Goal: Transaction & Acquisition: Purchase product/service

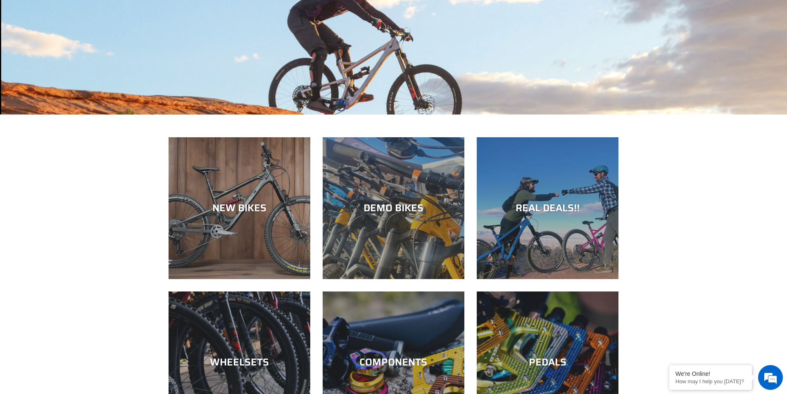
scroll to position [165, 0]
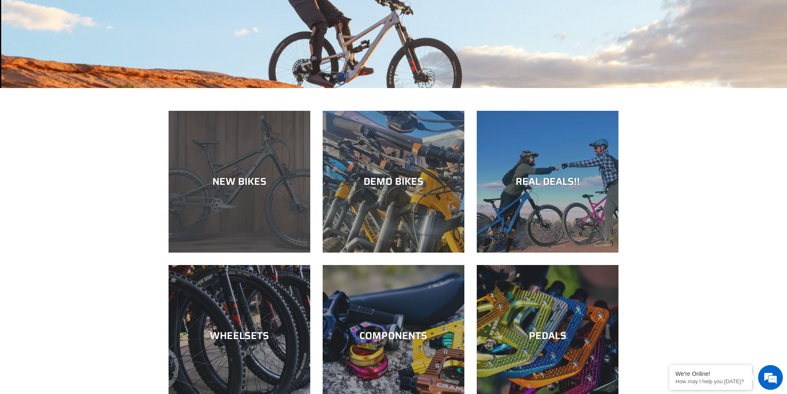
click at [246, 252] on div "NEW BIKES" at bounding box center [240, 252] width 142 height 0
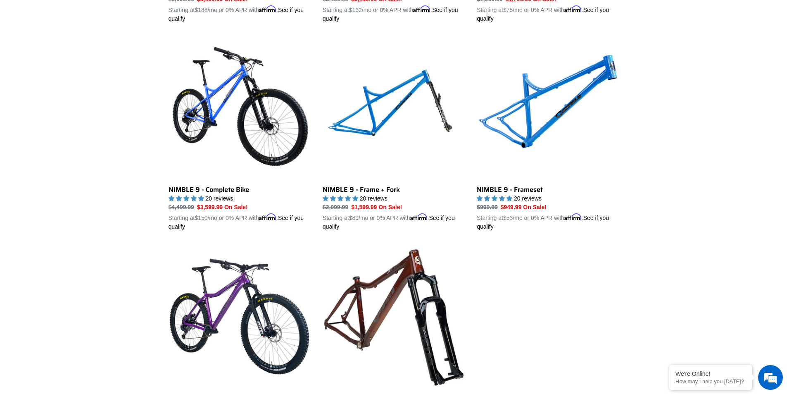
scroll to position [1239, 0]
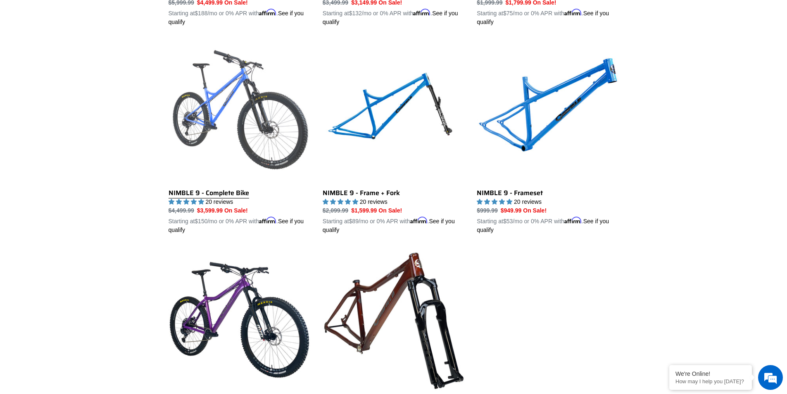
click at [207, 191] on link "NIMBLE 9 - Complete Bike" at bounding box center [240, 137] width 142 height 193
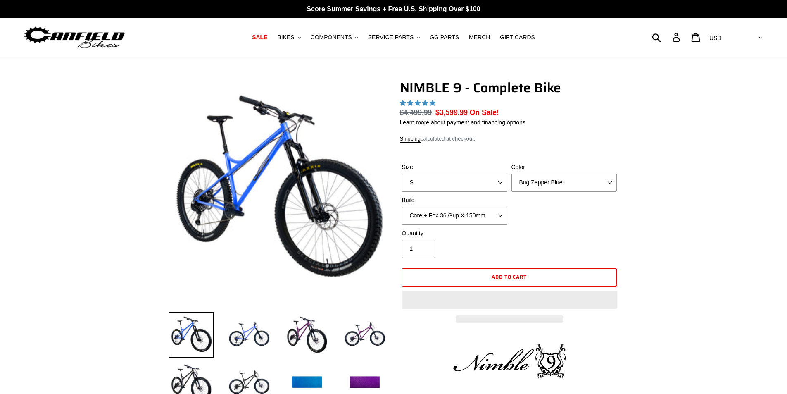
select select "highest-rating"
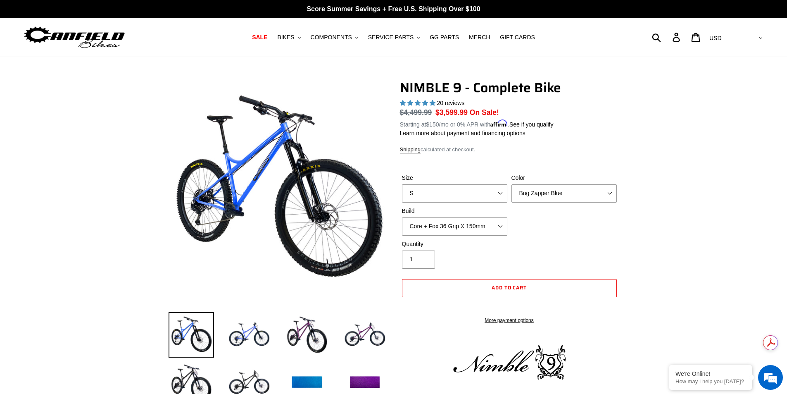
click at [498, 178] on label "Size" at bounding box center [454, 177] width 105 height 9
click at [498, 184] on select "S M L XL" at bounding box center [454, 193] width 105 height 18
click at [500, 188] on select "S M L XL" at bounding box center [454, 193] width 105 height 18
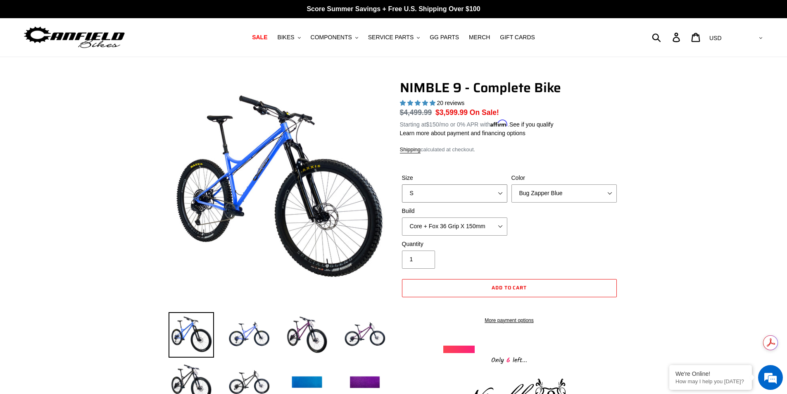
select select "XL"
click at [402, 184] on select "S M L XL" at bounding box center [454, 193] width 105 height 18
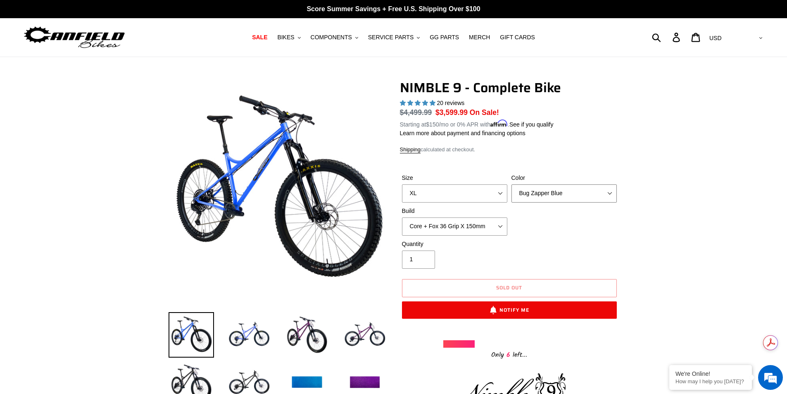
click at [604, 196] on select "Bug Zapper Blue Purple Haze - Sold Out Galaxy Black" at bounding box center [563, 193] width 105 height 18
select select "Galaxy Black"
click at [511, 184] on select "Bug Zapper Blue Purple Haze - Sold Out Galaxy Black" at bounding box center [563, 193] width 105 height 18
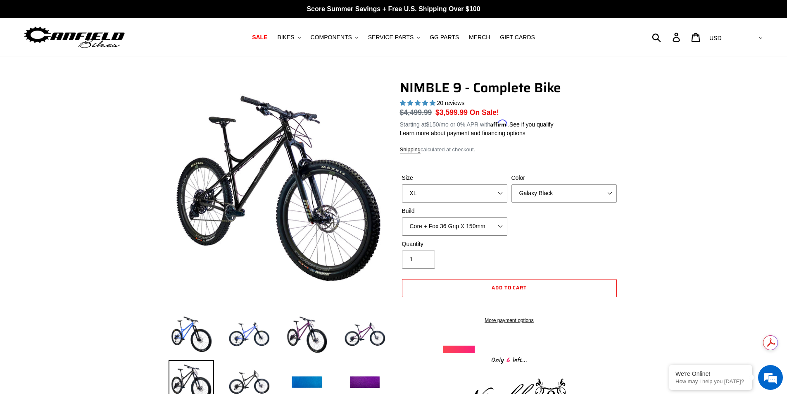
click at [503, 227] on select "Core + Fox 36 Grip X 150mm Pro + Fox 36 Grip X 150mm Core + RockShox Lyrik Ulti…" at bounding box center [454, 226] width 105 height 18
click at [402, 217] on select "Core + Fox 36 Grip X 150mm Pro + Fox 36 Grip X 150mm Core + RockShox Lyrik Ulti…" at bounding box center [454, 226] width 105 height 18
click at [552, 242] on div "Quantity 1" at bounding box center [509, 256] width 219 height 33
click at [502, 224] on select "Core + Fox 36 Grip X 150mm Pro + Fox 36 Grip X 150mm Core + RockShox Lyrik Ulti…" at bounding box center [454, 226] width 105 height 18
click at [402, 217] on select "Core + Fox 36 Grip X 150mm Pro + Fox 36 Grip X 150mm Core + RockShox Lyrik Ulti…" at bounding box center [454, 226] width 105 height 18
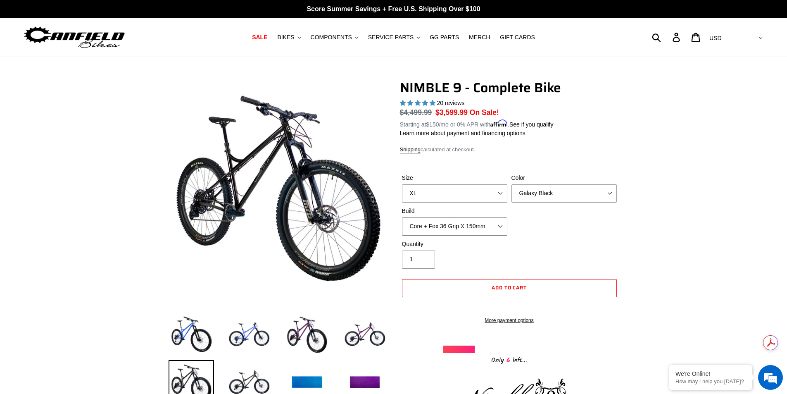
click at [500, 221] on select "Core + Fox 36 Grip X 150mm Pro + Fox 36 Grip X 150mm Core + RockShox Lyrik Ulti…" at bounding box center [454, 226] width 105 height 18
click at [402, 217] on select "Core + Fox 36 Grip X 150mm Pro + Fox 36 Grip X 150mm Core + RockShox Lyrik Ulti…" at bounding box center [454, 226] width 105 height 18
click at [523, 247] on div "Quantity 1" at bounding box center [509, 256] width 219 height 33
click at [503, 232] on select "Core + Fox 36 Grip X 150mm Pro + Fox 36 Grip X 150mm Core + RockShox Lyrik Ulti…" at bounding box center [454, 226] width 105 height 18
click at [402, 217] on select "Core + Fox 36 Grip X 150mm Pro + Fox 36 Grip X 150mm Core + RockShox Lyrik Ulti…" at bounding box center [454, 226] width 105 height 18
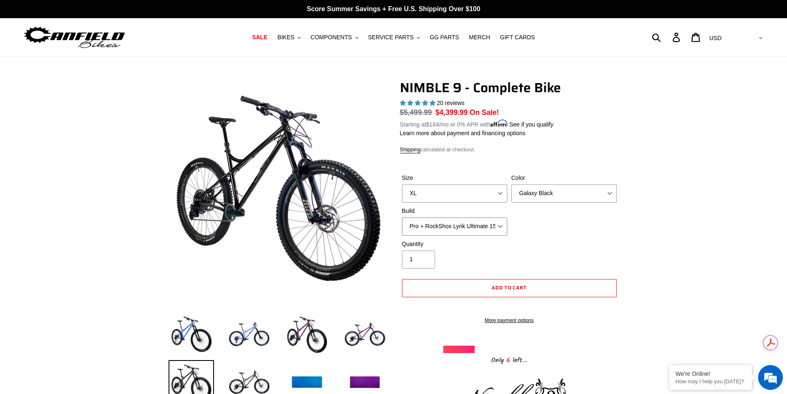
click at [496, 230] on select "Core + Fox 36 Grip X 150mm Pro + Fox 36 Grip X 150mm Core + RockShox Lyrik Ulti…" at bounding box center [454, 226] width 105 height 18
click at [402, 217] on select "Core + Fox 36 Grip X 150mm Pro + Fox 36 Grip X 150mm Core + RockShox Lyrik Ulti…" at bounding box center [454, 226] width 105 height 18
click at [497, 227] on select "Core + Fox 36 Grip X 150mm Pro + Fox 36 Grip X 150mm Core + RockShox Lyrik Ulti…" at bounding box center [454, 226] width 105 height 18
click at [402, 217] on select "Core + Fox 36 Grip X 150mm Pro + Fox 36 Grip X 150mm Core + RockShox Lyrik Ulti…" at bounding box center [454, 226] width 105 height 18
click at [499, 223] on select "Core + Fox 36 Grip X 150mm Pro + Fox 36 Grip X 150mm Core + RockShox Lyrik Ulti…" at bounding box center [454, 226] width 105 height 18
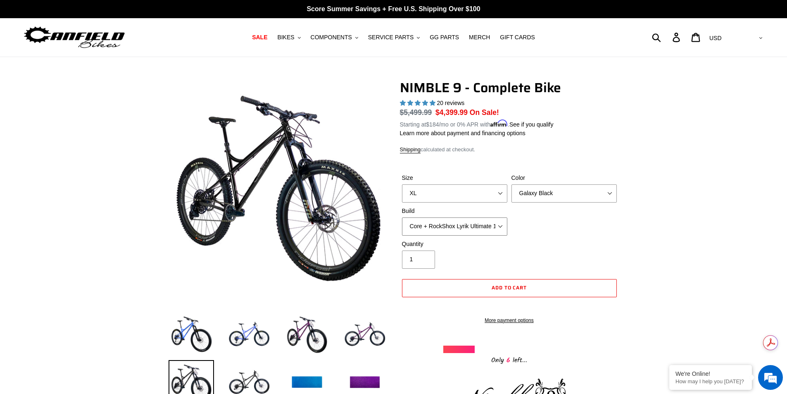
click at [402, 217] on select "Core + Fox 36 Grip X 150mm Pro + Fox 36 Grip X 150mm Core + RockShox Lyrik Ulti…" at bounding box center [454, 226] width 105 height 18
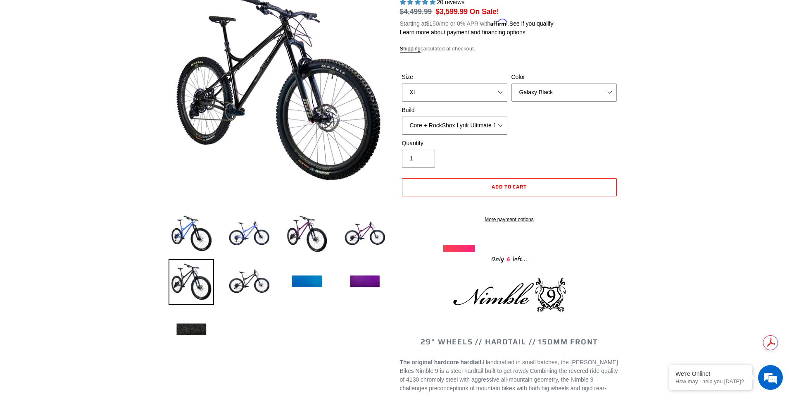
scroll to position [41, 0]
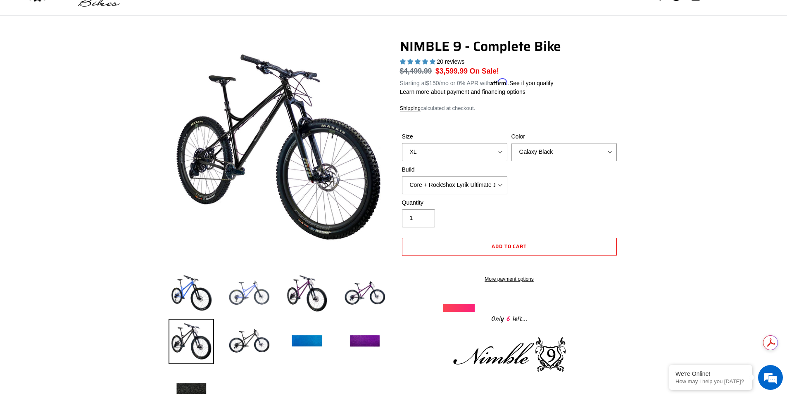
click at [252, 289] on img at bounding box center [248, 293] width 45 height 45
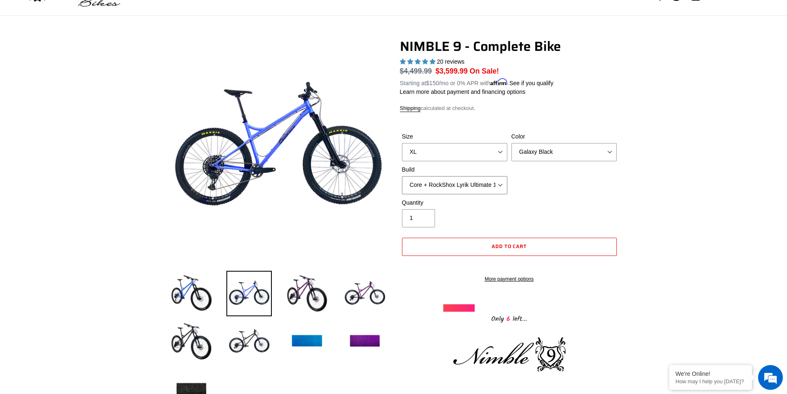
click at [495, 180] on select "Core + Fox 36 Grip X 150mm Pro + Fox 36 Grip X 150mm Core + RockShox Lyrik Ulti…" at bounding box center [454, 185] width 105 height 18
select select "Pro + RockShox Lyrik Ultimate 150mm"
click at [402, 176] on select "Core + Fox 36 Grip X 150mm Pro + Fox 36 Grip X 150mm Core + RockShox Lyrik Ulti…" at bounding box center [454, 185] width 105 height 18
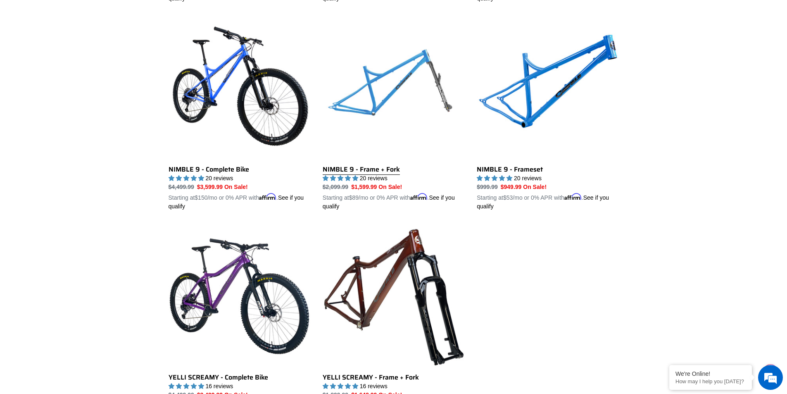
click at [373, 167] on link "NIMBLE 9 - Frame + Fork" at bounding box center [394, 113] width 142 height 193
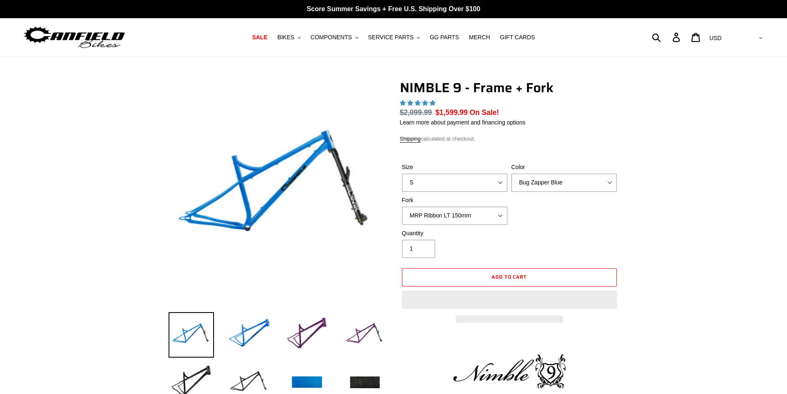
select select "highest-rating"
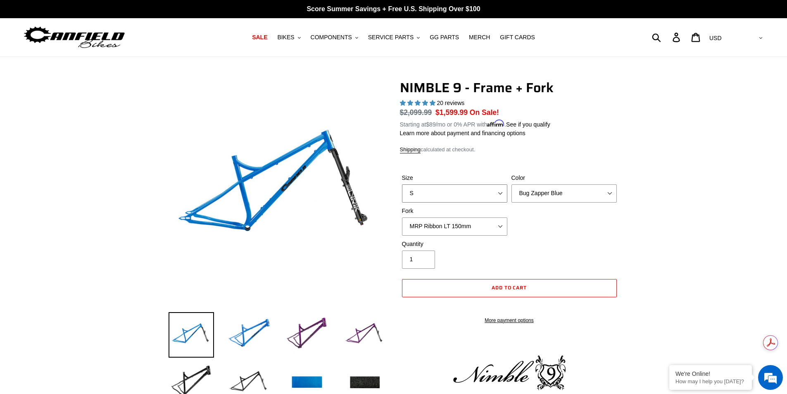
click at [502, 189] on select "S M L XL" at bounding box center [454, 193] width 105 height 18
select select "XL"
click at [402, 184] on select "S M L XL" at bounding box center [454, 193] width 105 height 18
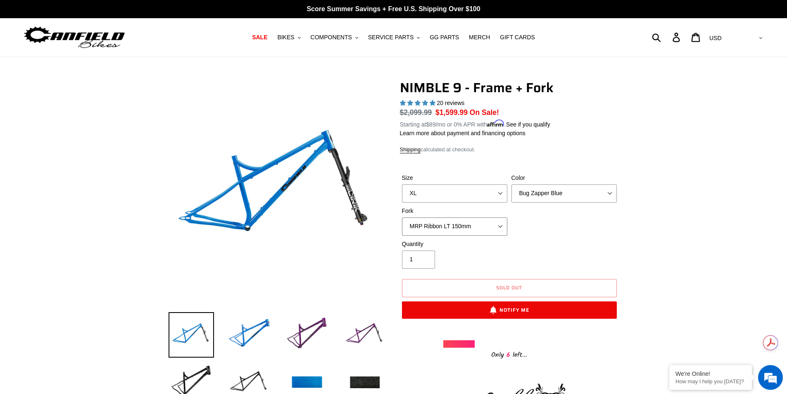
click at [493, 227] on select "MRP Ribbon LT 150mm Fox 36 Factory Grip X 150mm (Special Order) RockShox Lyrik …" at bounding box center [454, 226] width 105 height 18
select select "RockShox Lyrik Ultimate 150mm (Gloss Black - Special Order)"
click at [402, 217] on select "MRP Ribbon LT 150mm Fox 36 Factory Grip X 150mm (Special Order) RockShox Lyrik …" at bounding box center [454, 226] width 105 height 18
click at [603, 196] on select "Bug Zapper Blue Purple Haze - Sold Out Galaxy Black" at bounding box center [563, 193] width 105 height 18
click at [582, 236] on div "Size S M L XL Color Bug Zapper Blue Purple Haze - Sold Out Galaxy Black Fork MR…" at bounding box center [509, 206] width 219 height 66
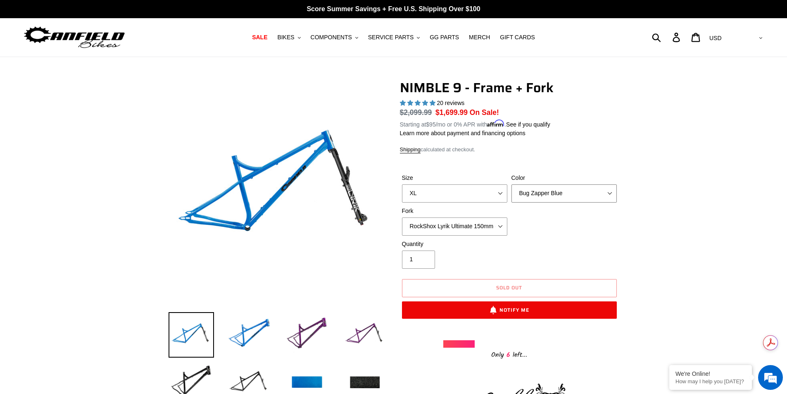
click at [595, 198] on select "Bug Zapper Blue Purple Haze - Sold Out Galaxy Black" at bounding box center [563, 193] width 105 height 18
select select "Galaxy Black"
click at [511, 184] on select "Bug Zapper Blue Purple Haze - Sold Out Galaxy Black" at bounding box center [563, 193] width 105 height 18
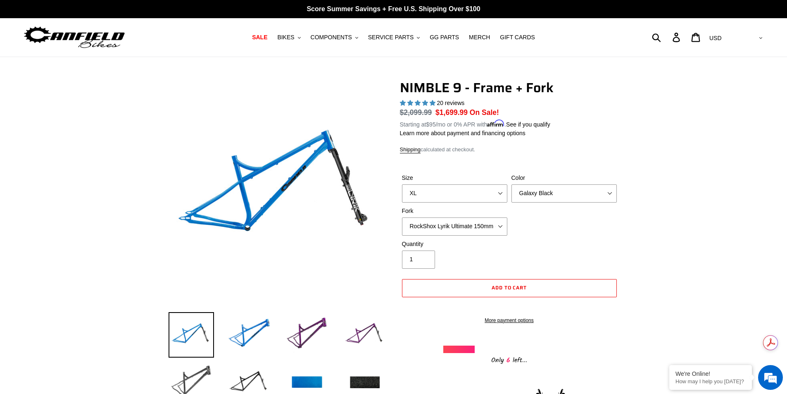
click at [202, 374] on img at bounding box center [191, 382] width 45 height 45
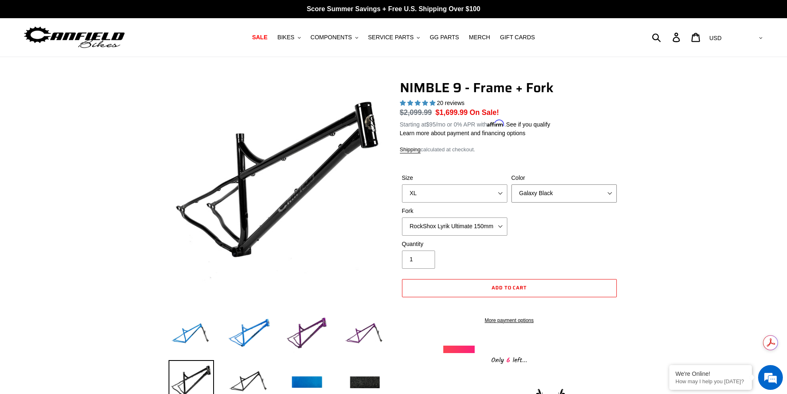
click at [603, 191] on select "Bug Zapper Blue Purple Haze - Sold Out Galaxy Black" at bounding box center [563, 193] width 105 height 18
click at [267, 38] on span "SALE" at bounding box center [259, 37] width 15 height 7
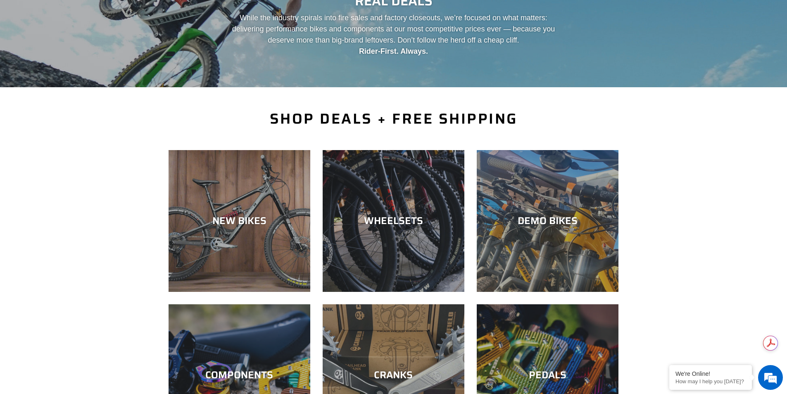
scroll to position [124, 0]
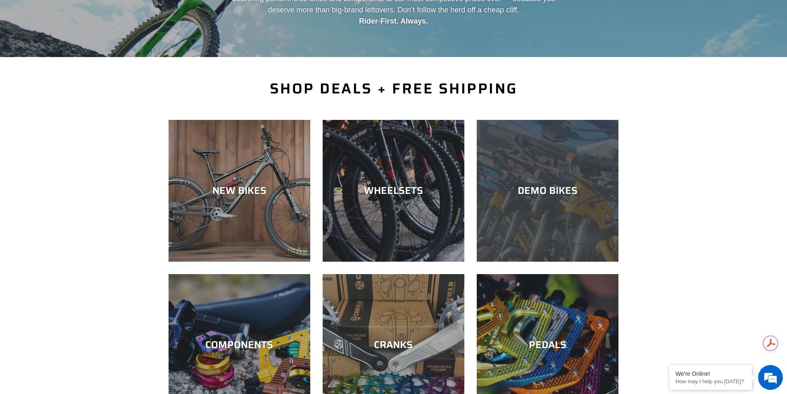
click at [600, 261] on div "DEMO BIKES" at bounding box center [548, 261] width 142 height 0
